Goal: Task Accomplishment & Management: Use online tool/utility

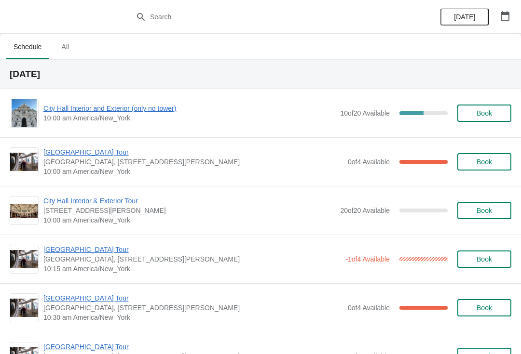
click at [78, 148] on span "[GEOGRAPHIC_DATA] Tour" at bounding box center [192, 153] width 299 height 10
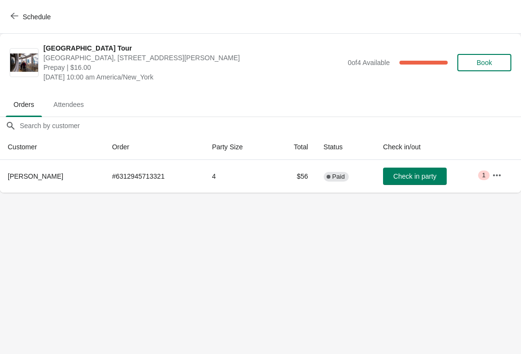
click at [416, 184] on button "Check in party" at bounding box center [415, 176] width 64 height 17
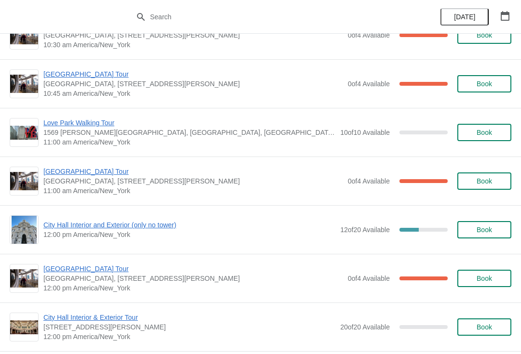
scroll to position [271, 0]
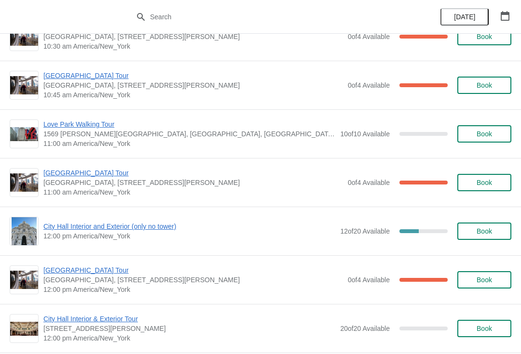
click at [82, 223] on span "City Hall Interior and Exterior (only no tower)" at bounding box center [189, 227] width 292 height 10
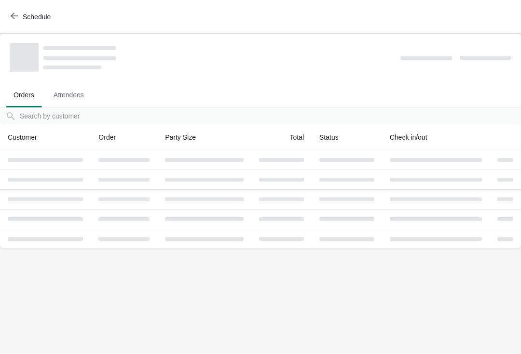
scroll to position [0, 0]
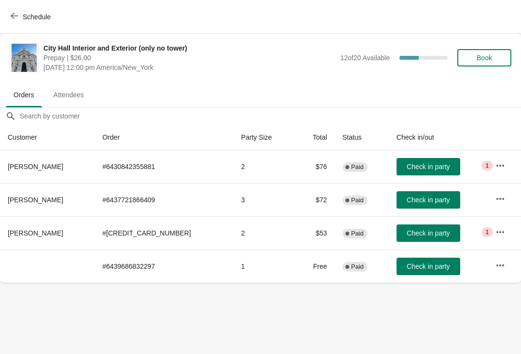
click at [495, 231] on icon "button" at bounding box center [500, 233] width 10 height 10
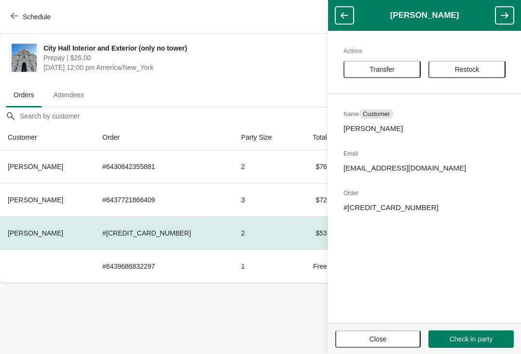
click at [364, 67] on span "Transfer" at bounding box center [382, 70] width 60 height 8
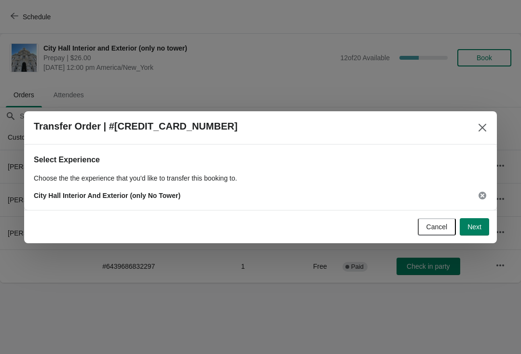
click at [480, 228] on span "Next" at bounding box center [474, 227] width 14 height 8
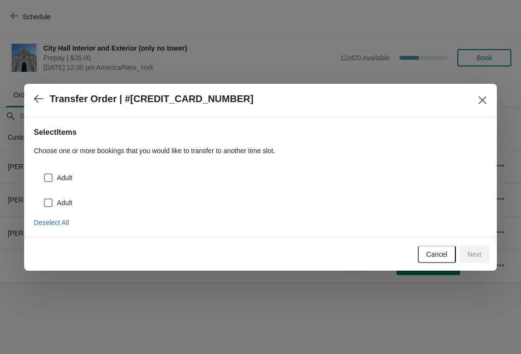
click at [52, 199] on span at bounding box center [48, 203] width 9 height 9
click at [44, 199] on input "Adult" at bounding box center [44, 199] width 0 height 0
checkbox input "true"
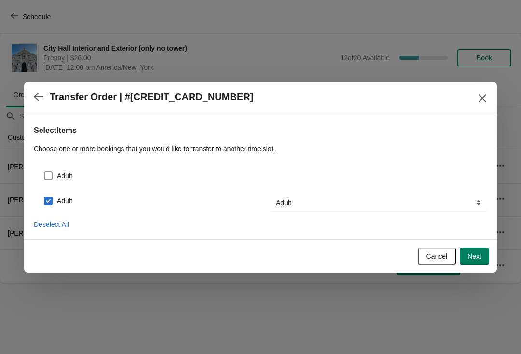
click at [47, 172] on span at bounding box center [48, 176] width 9 height 9
click at [44, 172] on input "Adult" at bounding box center [44, 172] width 0 height 0
checkbox input "true"
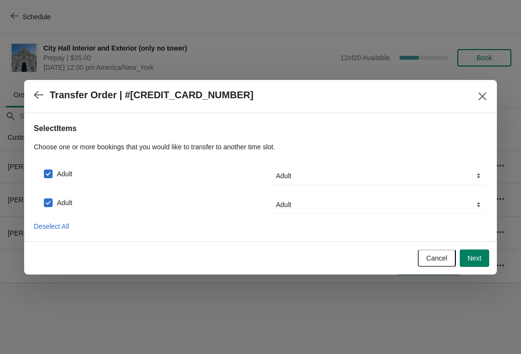
click at [483, 259] on button "Next" at bounding box center [473, 258] width 29 height 17
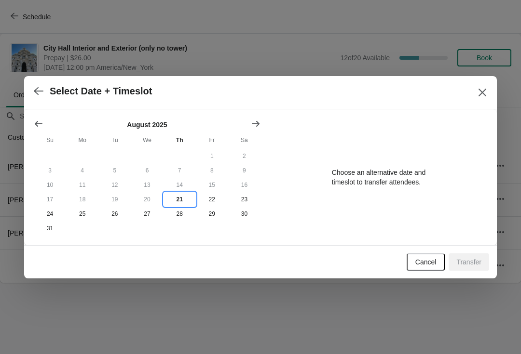
click at [182, 201] on button "21" at bounding box center [179, 199] width 32 height 14
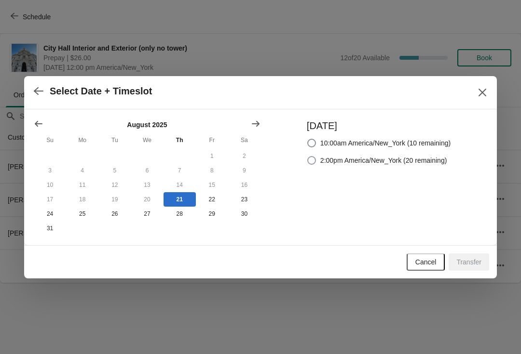
click at [310, 165] on label "2:00pm America/New_York (20 remaining)" at bounding box center [377, 160] width 140 height 13
click at [308, 157] on input "2:00pm America/New_York (20 remaining)" at bounding box center [307, 156] width 0 height 0
radio input "true"
click at [458, 266] on span "Transfer" at bounding box center [468, 262] width 25 height 8
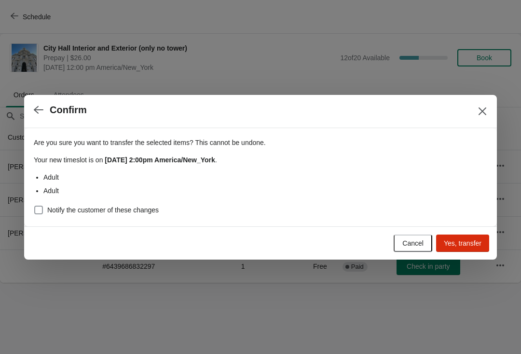
click at [49, 209] on span "Notify the customer of these changes" at bounding box center [102, 210] width 111 height 10
click at [35, 206] on input "Notify the customer of these changes" at bounding box center [34, 206] width 0 height 0
checkbox input "true"
click at [458, 241] on span "Yes, transfer" at bounding box center [462, 244] width 38 height 8
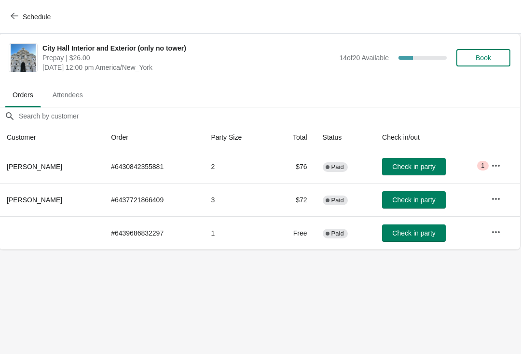
scroll to position [0, 0]
click at [208, 259] on body "Schedule City Hall Interior and Exterior (only no tower) Prepay | $26.00 Thursd…" at bounding box center [260, 177] width 521 height 354
click at [47, 256] on body "Schedule City Hall Interior and Exterior (only no tower) Prepay | $26.00 Thursd…" at bounding box center [260, 177] width 521 height 354
click at [33, 253] on body "Schedule City Hall Interior and Exterior (only no tower) Prepay | $26.00 Thursd…" at bounding box center [260, 177] width 521 height 354
click at [33, 251] on body "Schedule City Hall Interior and Exterior (only no tower) Prepay | $26.00 Thursd…" at bounding box center [260, 177] width 521 height 354
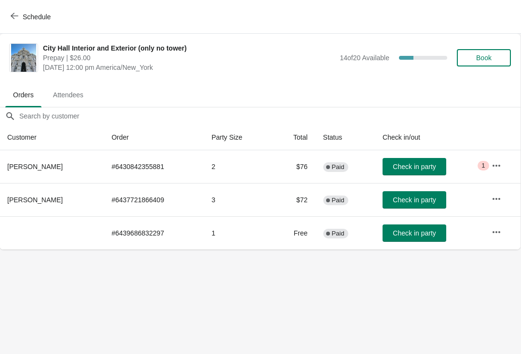
click at [16, 13] on icon "button" at bounding box center [15, 16] width 8 height 8
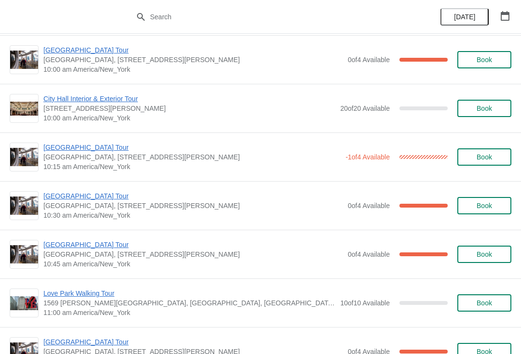
scroll to position [103, 0]
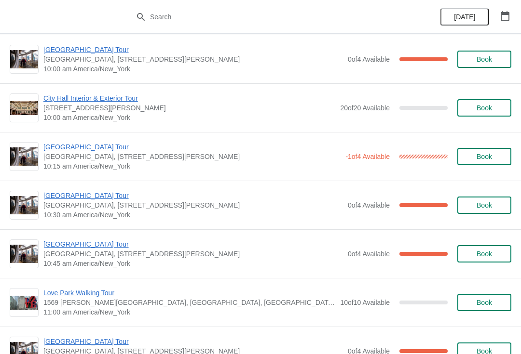
click at [80, 200] on span "[GEOGRAPHIC_DATA] Tour" at bounding box center [192, 196] width 299 height 10
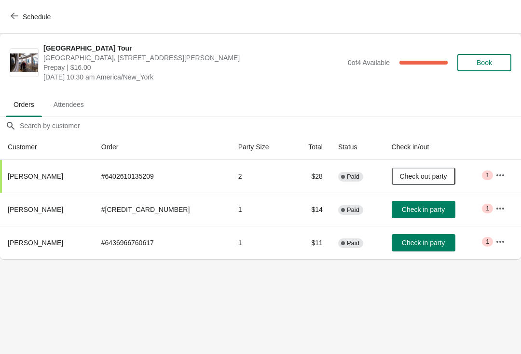
click at [402, 212] on span "Check in party" at bounding box center [423, 210] width 43 height 8
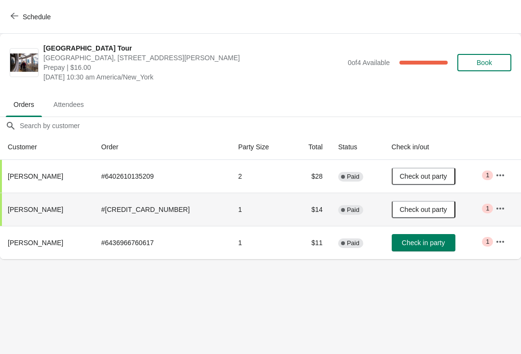
click at [13, 21] on span "button" at bounding box center [15, 16] width 8 height 9
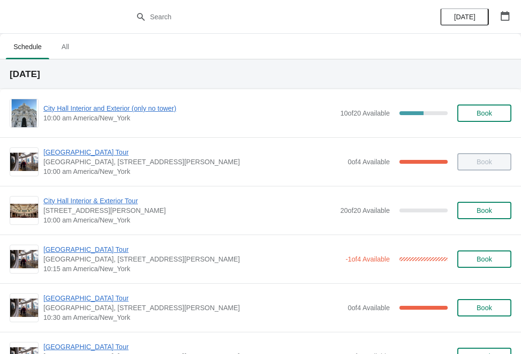
click at [101, 243] on div "City Hall Tower Tour City Hall Visitor Center, 1400 John F Kennedy Boulevard Su…" at bounding box center [260, 259] width 521 height 49
click at [105, 254] on span "[GEOGRAPHIC_DATA] Tour" at bounding box center [191, 250] width 297 height 10
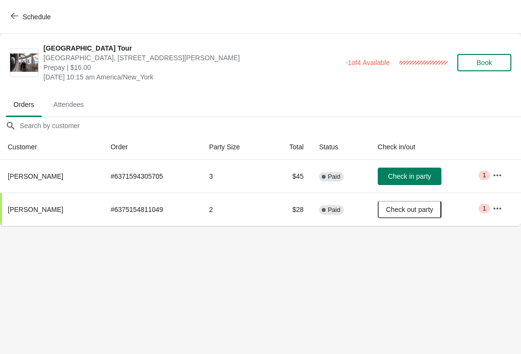
click at [410, 175] on span "Check in party" at bounding box center [409, 177] width 43 height 8
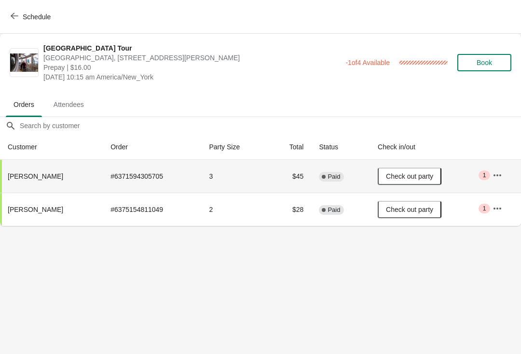
click at [20, 15] on span "Schedule" at bounding box center [32, 16] width 38 height 9
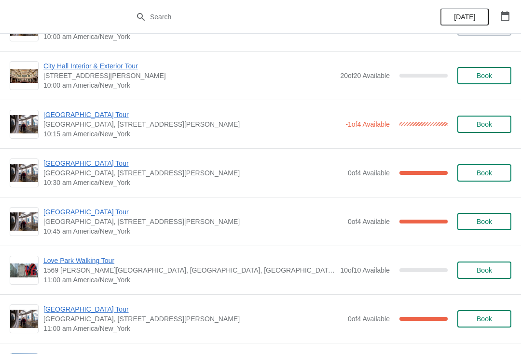
scroll to position [138, 0]
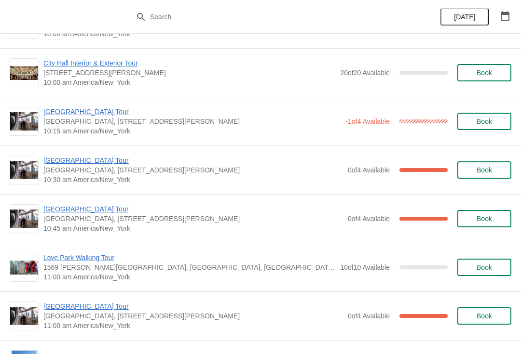
click at [84, 213] on span "[GEOGRAPHIC_DATA] Tour" at bounding box center [192, 209] width 299 height 10
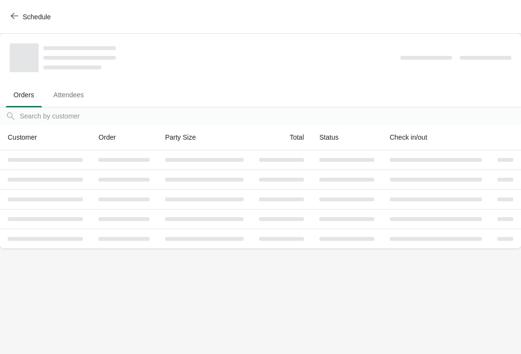
scroll to position [0, 0]
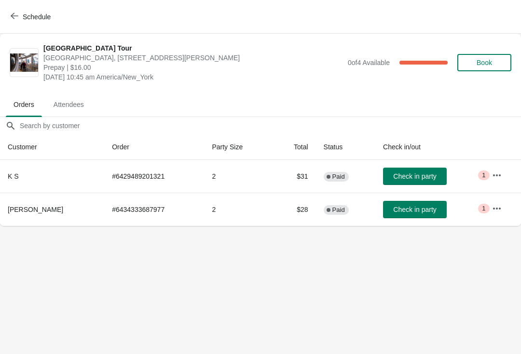
click at [414, 179] on span "Check in party" at bounding box center [414, 177] width 43 height 8
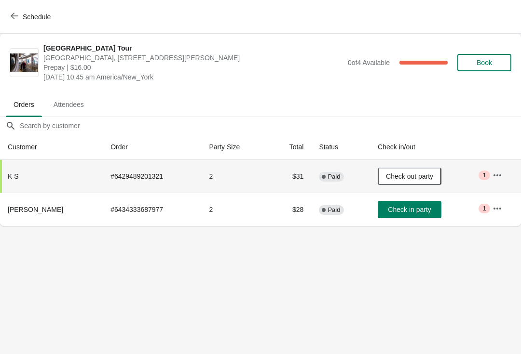
click at [20, 14] on span "Schedule" at bounding box center [32, 16] width 38 height 9
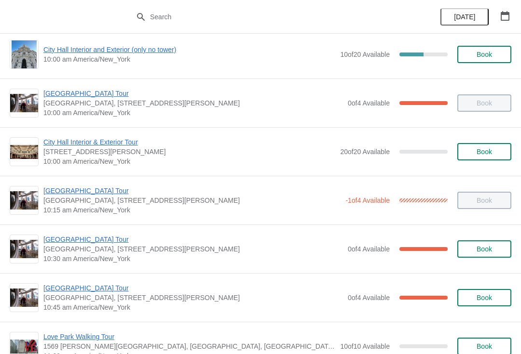
scroll to position [35, 0]
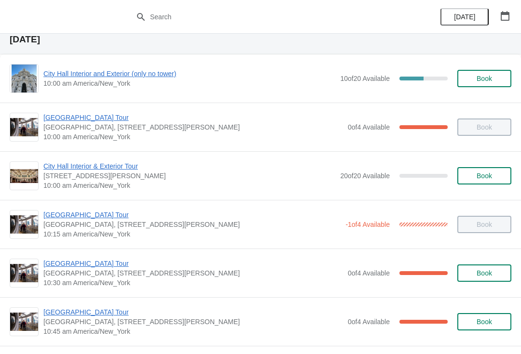
click at [44, 113] on span "[GEOGRAPHIC_DATA] Tour" at bounding box center [192, 118] width 299 height 10
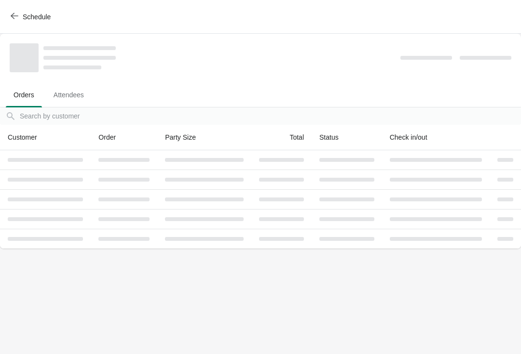
scroll to position [0, 0]
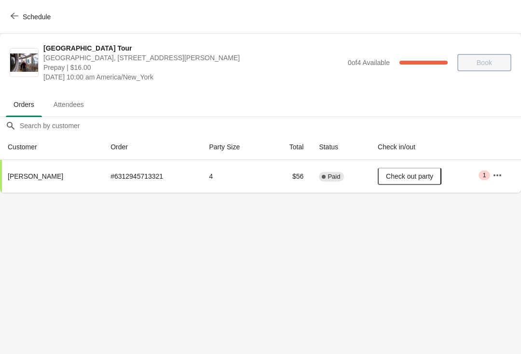
click at [15, 16] on icon "button" at bounding box center [15, 16] width 8 height 6
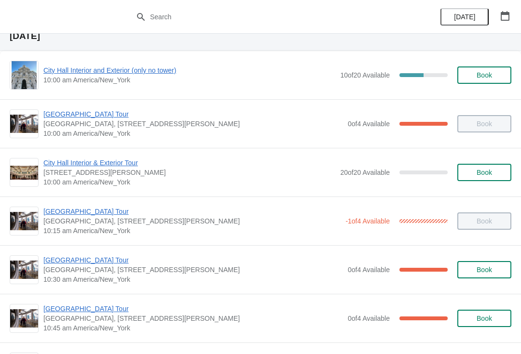
scroll to position [44, 0]
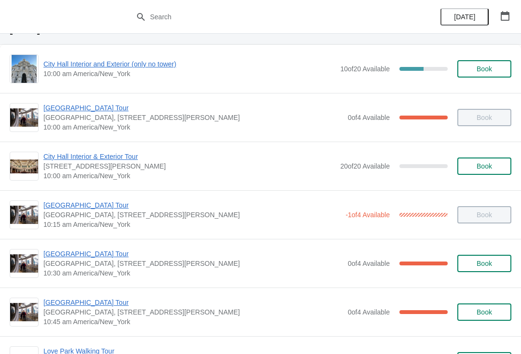
click at [55, 206] on span "[GEOGRAPHIC_DATA] Tour" at bounding box center [191, 206] width 297 height 10
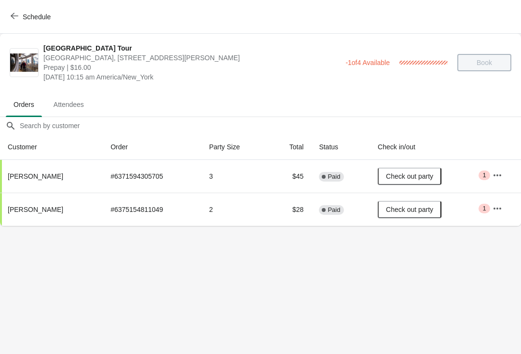
scroll to position [0, 0]
click at [6, 13] on button "Schedule" at bounding box center [32, 16] width 54 height 17
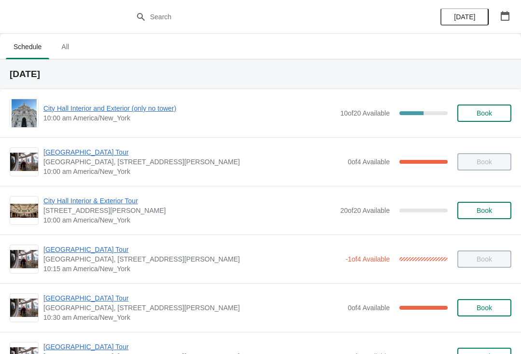
scroll to position [128, 0]
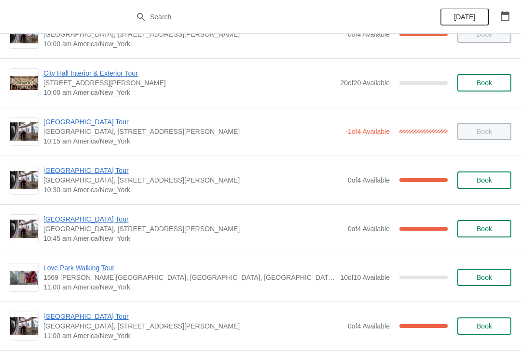
click at [53, 173] on span "[GEOGRAPHIC_DATA] Tour" at bounding box center [192, 171] width 299 height 10
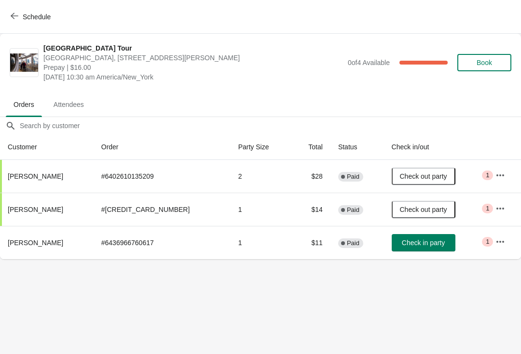
scroll to position [0, 0]
click at [7, 14] on button "Schedule" at bounding box center [32, 16] width 54 height 17
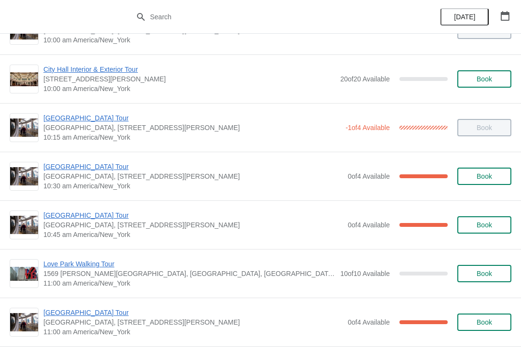
scroll to position [148, 0]
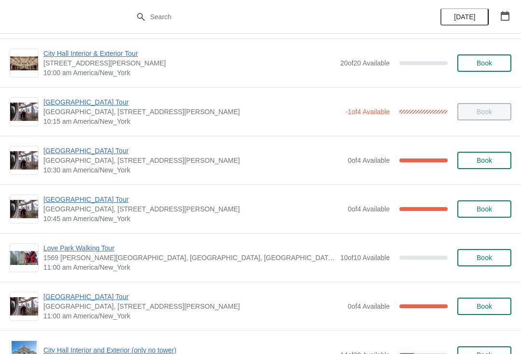
click at [51, 197] on span "[GEOGRAPHIC_DATA] Tour" at bounding box center [192, 200] width 299 height 10
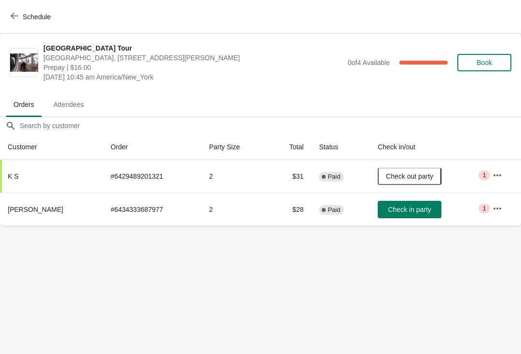
scroll to position [0, 0]
click at [13, 18] on icon "button" at bounding box center [15, 16] width 8 height 6
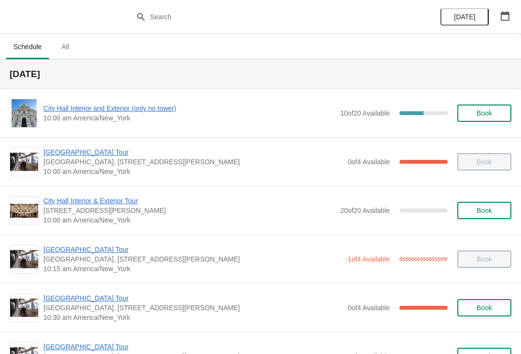
click at [80, 295] on span "[GEOGRAPHIC_DATA] Tour" at bounding box center [192, 299] width 299 height 10
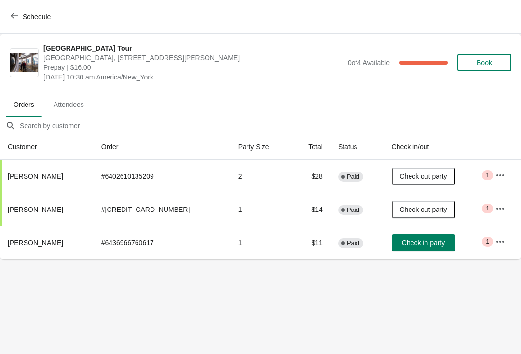
click at [408, 250] on button "Check in party" at bounding box center [423, 242] width 64 height 17
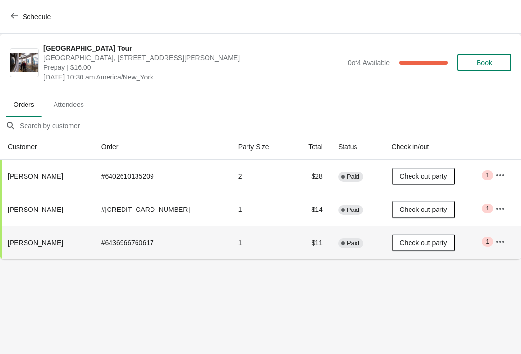
click at [400, 242] on span "Check out party" at bounding box center [423, 243] width 47 height 8
click at [402, 245] on span "Check in party" at bounding box center [423, 243] width 43 height 8
click at [5, 13] on button "Schedule" at bounding box center [32, 16] width 54 height 17
